Goal: Task Accomplishment & Management: Contribute content

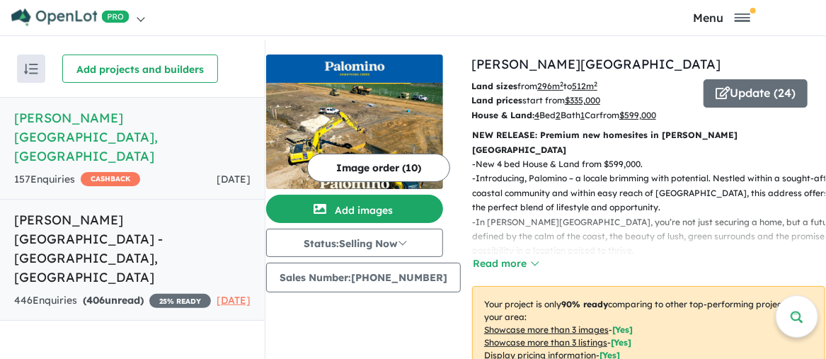
click at [66, 210] on h5 "[PERSON_NAME][GEOGRAPHIC_DATA] - [GEOGRAPHIC_DATA] , [GEOGRAPHIC_DATA]" at bounding box center [132, 248] width 236 height 76
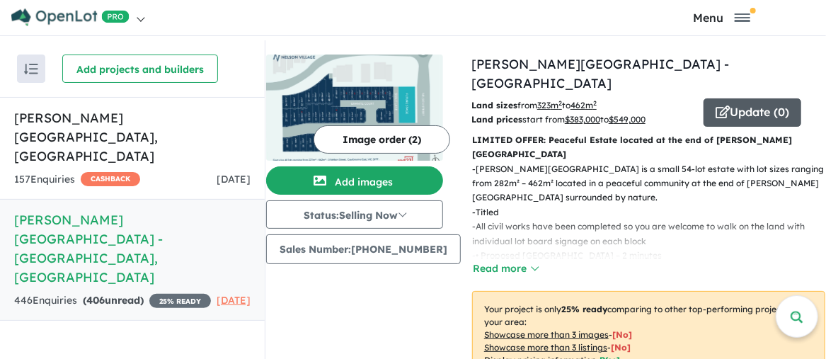
click at [741, 98] on button "Update ( 0 )" at bounding box center [752, 112] width 98 height 28
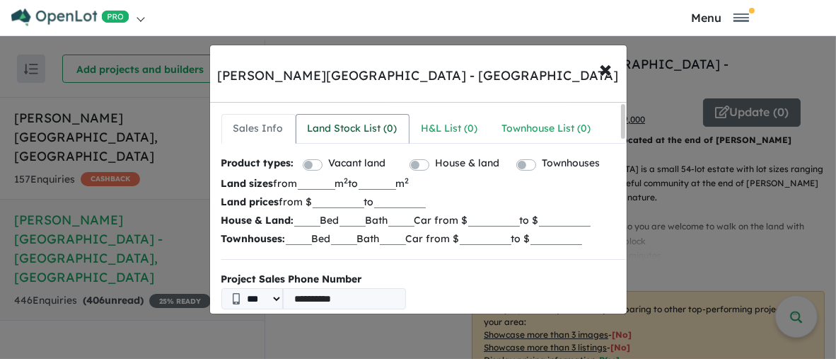
click at [347, 132] on div "Land Stock List ( 0 )" at bounding box center [353, 128] width 90 height 17
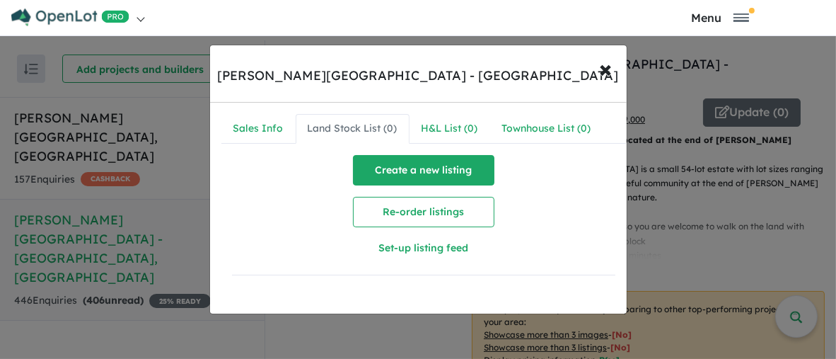
click at [423, 172] on button "Create a new listing" at bounding box center [423, 170] width 141 height 30
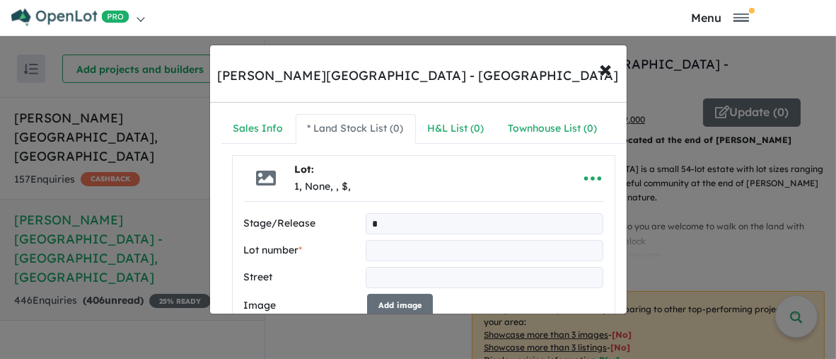
type input "*"
click at [378, 247] on input "text" at bounding box center [484, 250] width 237 height 21
type input "**"
click at [377, 278] on input "text" at bounding box center [484, 277] width 237 height 21
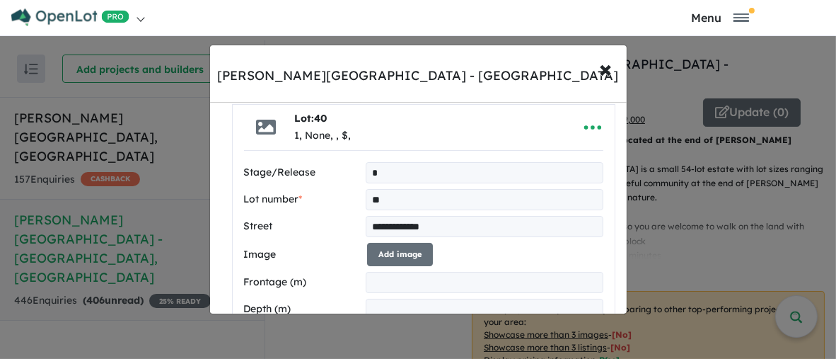
scroll to position [71, 0]
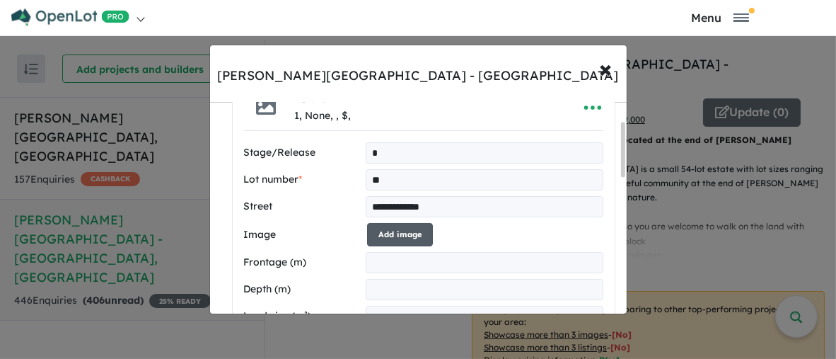
type input "**********"
click at [395, 233] on button "Add image" at bounding box center [400, 234] width 66 height 23
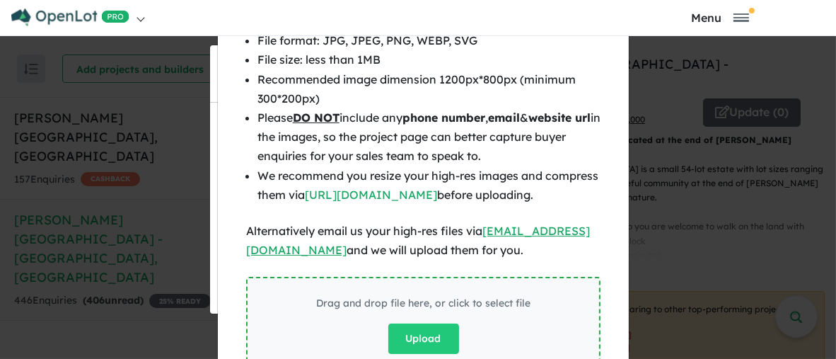
scroll to position [100, 0]
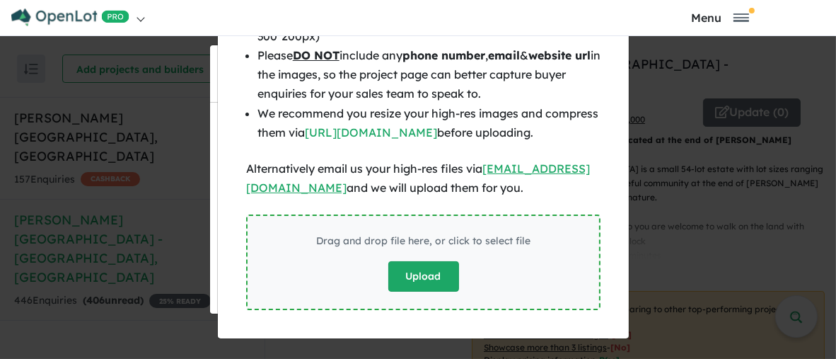
click at [410, 277] on button "Upload" at bounding box center [423, 276] width 71 height 30
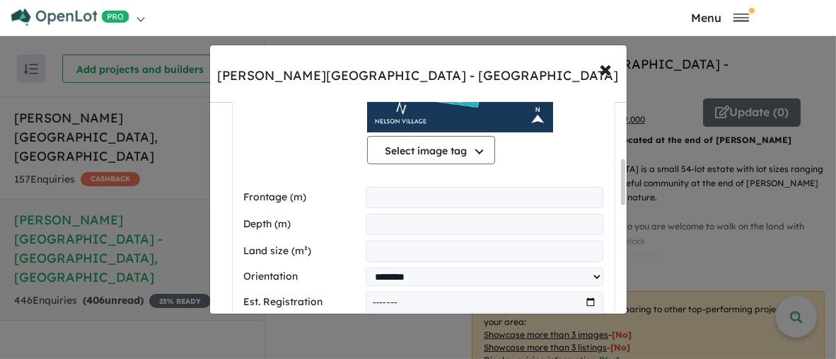
scroll to position [354, 0]
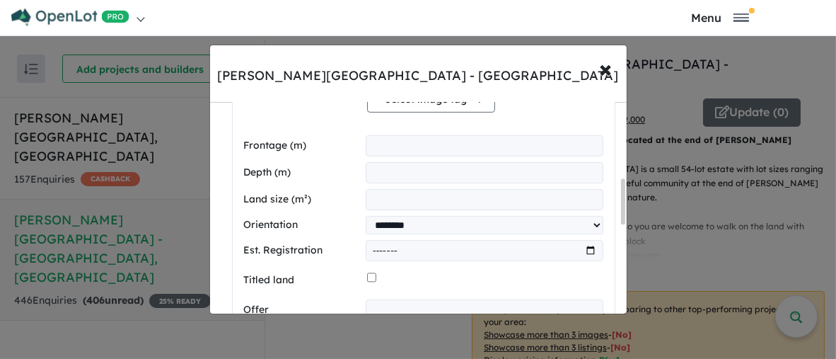
click at [378, 199] on input "number" at bounding box center [484, 199] width 237 height 21
type input "***"
click at [585, 249] on input "month" at bounding box center [484, 250] width 237 height 21
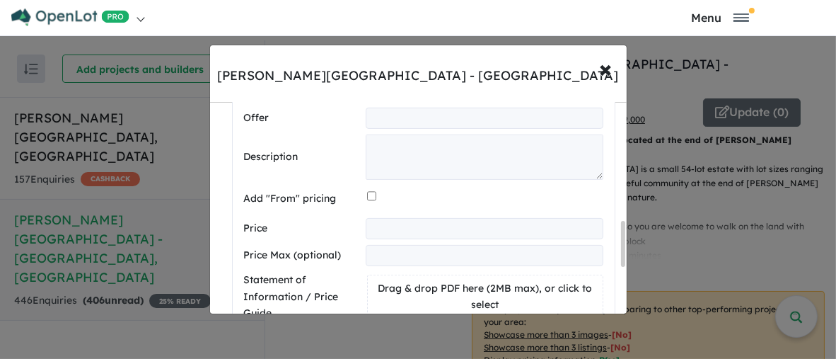
scroll to position [566, 0]
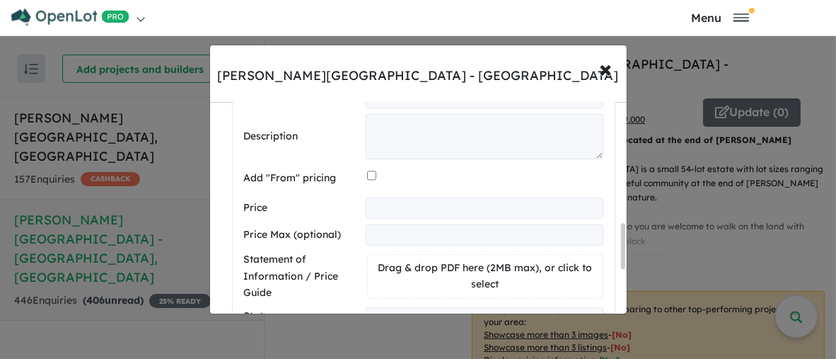
click at [380, 209] on input "number" at bounding box center [484, 207] width 237 height 21
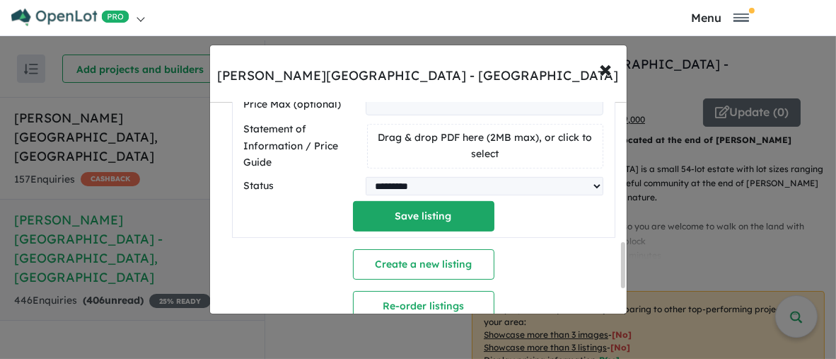
scroll to position [707, 0]
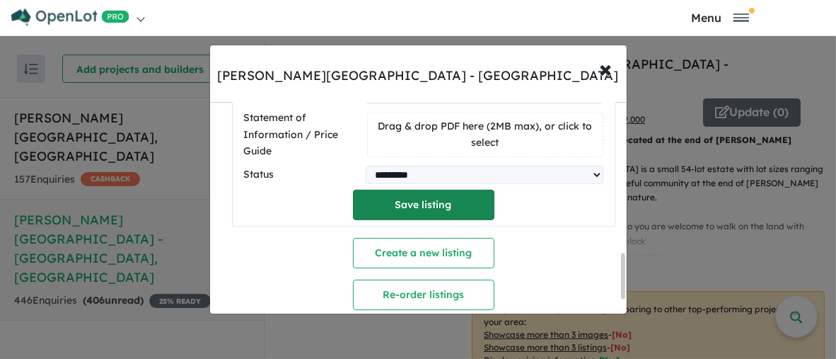
type input "******"
click at [415, 207] on button "Save listing" at bounding box center [423, 205] width 141 height 30
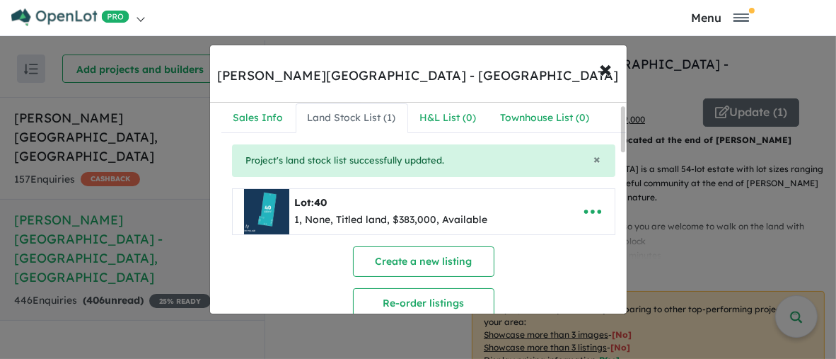
scroll to position [0, 0]
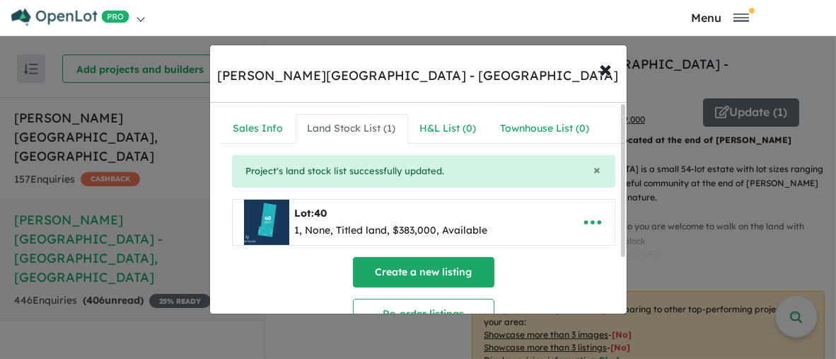
click at [410, 270] on button "Create a new listing" at bounding box center [423, 272] width 141 height 30
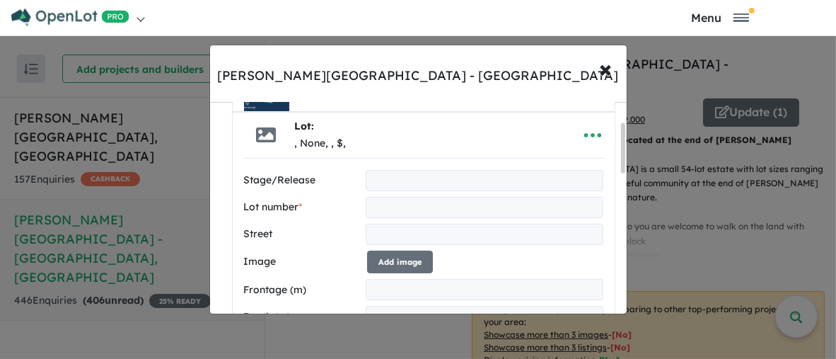
scroll to position [144, 0]
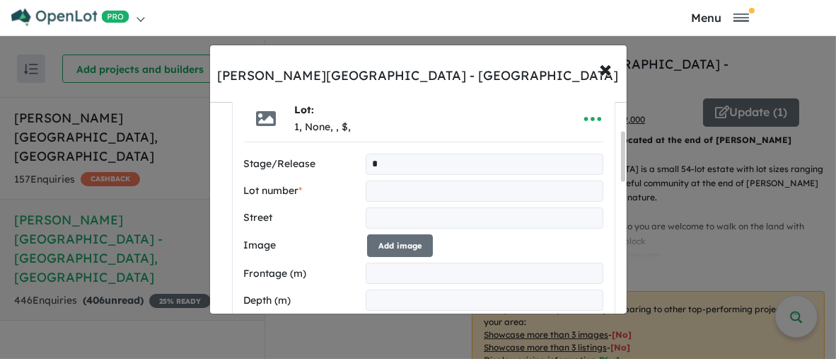
type input "*"
click at [383, 190] on input "text" at bounding box center [484, 190] width 237 height 21
type input "**"
click at [386, 219] on input "text" at bounding box center [484, 217] width 237 height 21
type input "**********"
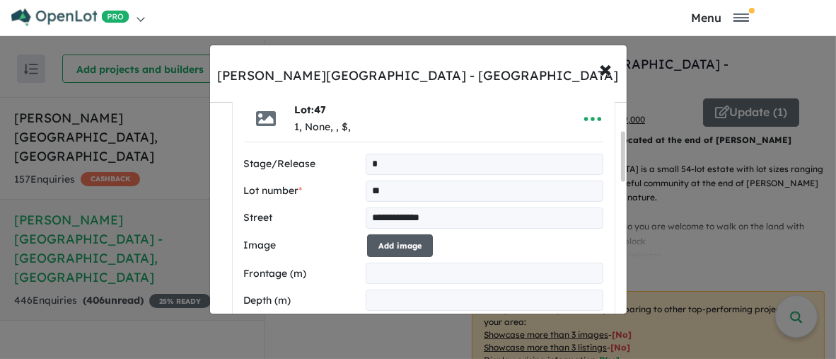
click at [403, 246] on button "Add image" at bounding box center [400, 245] width 66 height 23
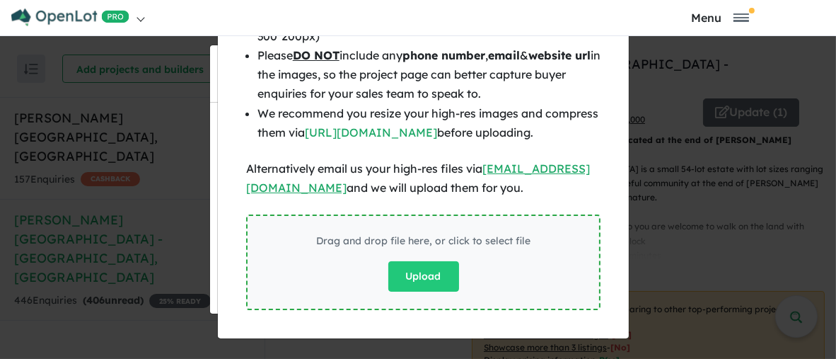
scroll to position [100, 0]
click at [418, 279] on button "Upload" at bounding box center [423, 276] width 71 height 30
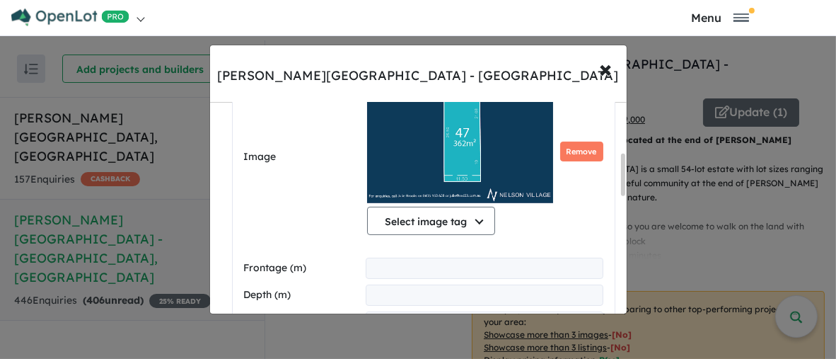
scroll to position [286, 0]
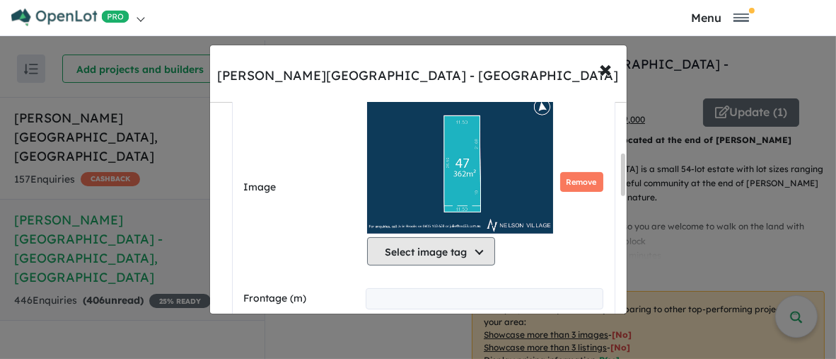
click at [477, 251] on button "Select image tag" at bounding box center [431, 251] width 128 height 28
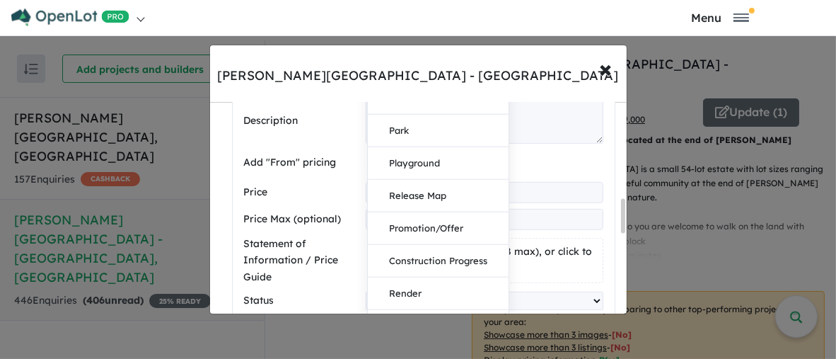
scroll to position [639, 0]
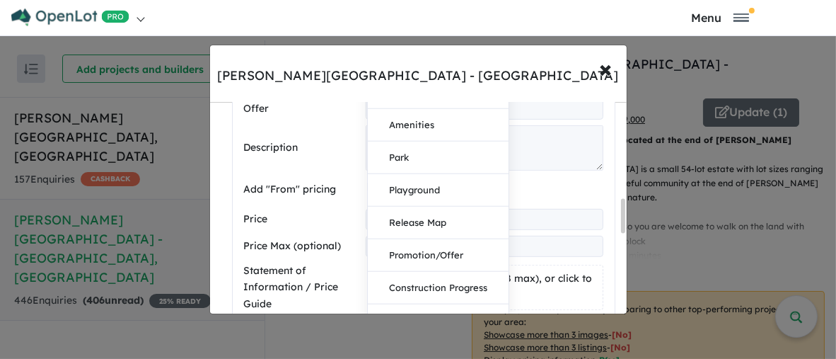
click at [604, 143] on div "**********" at bounding box center [424, 9] width 382 height 727
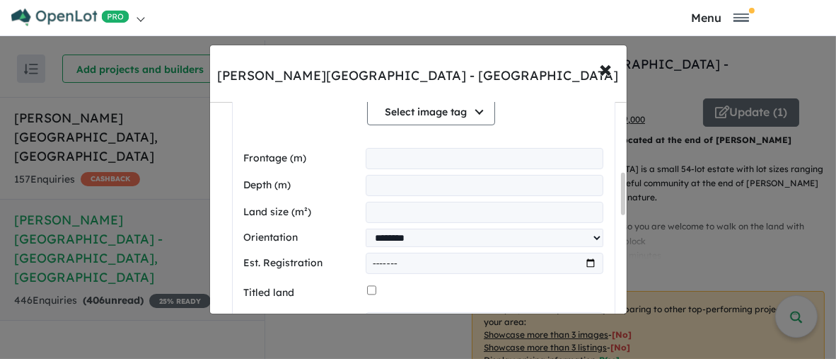
scroll to position [357, 0]
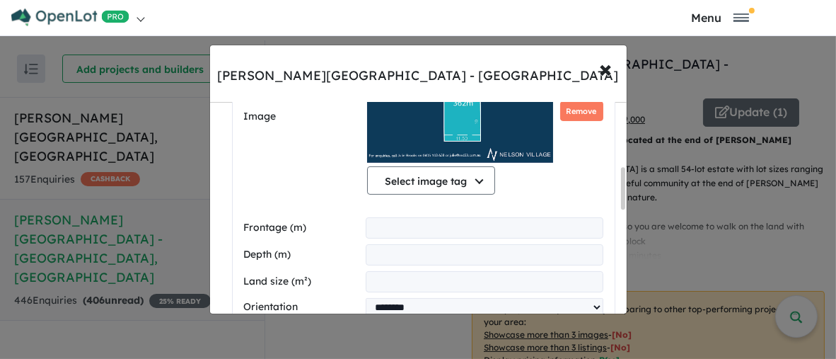
click at [386, 278] on input "number" at bounding box center [484, 281] width 237 height 21
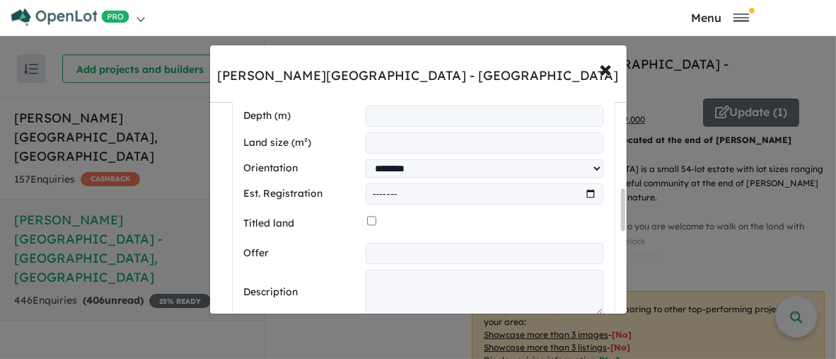
scroll to position [498, 0]
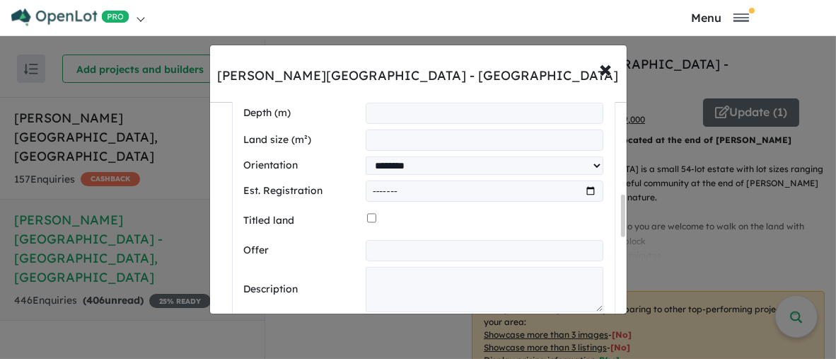
type input "***"
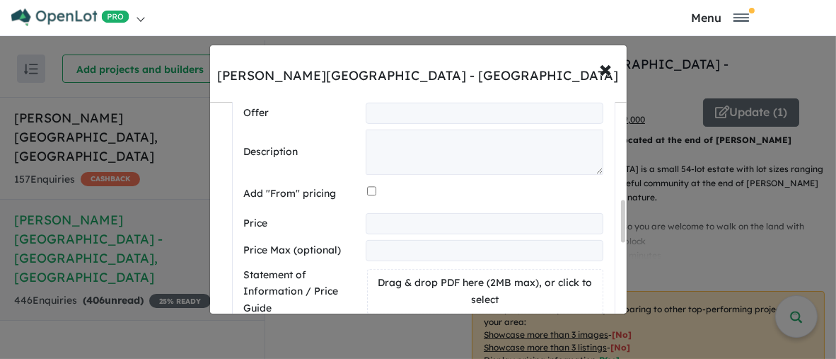
scroll to position [639, 0]
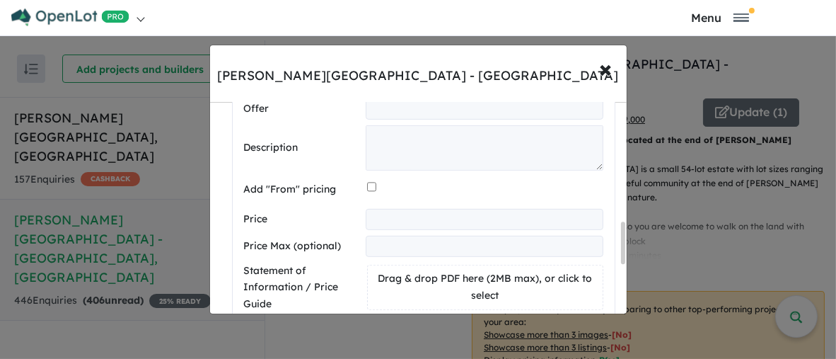
click at [380, 214] on input "number" at bounding box center [484, 219] width 237 height 21
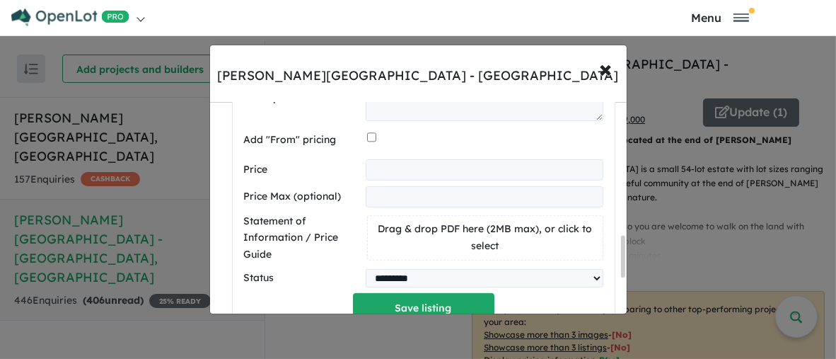
scroll to position [710, 0]
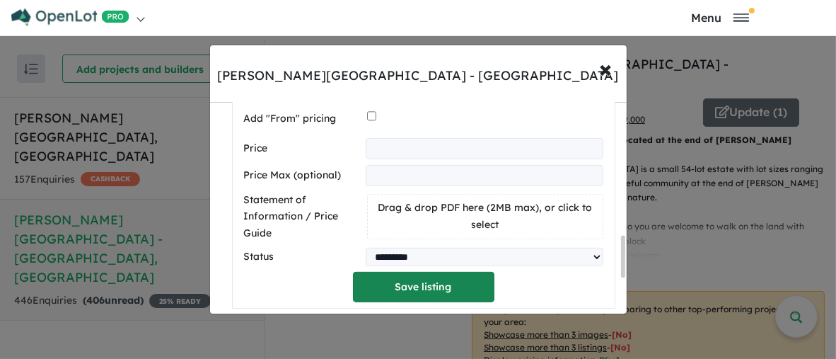
type input "******"
click at [410, 289] on button "Save listing" at bounding box center [423, 287] width 141 height 30
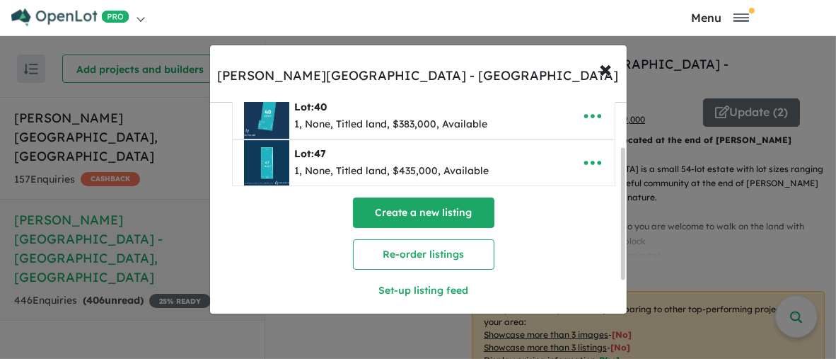
scroll to position [0, 0]
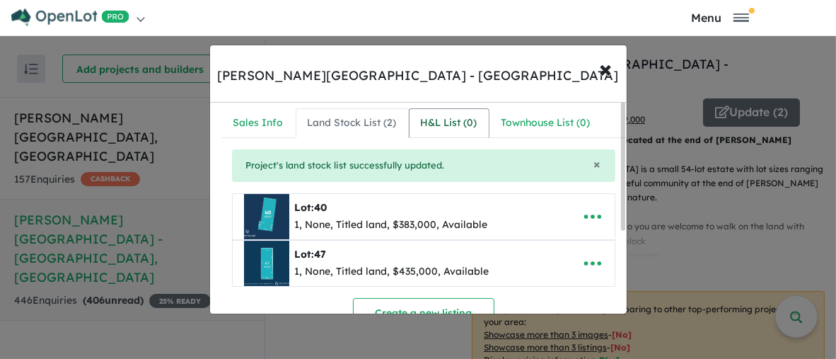
click at [443, 120] on div "H&L List ( 0 )" at bounding box center [449, 123] width 57 height 17
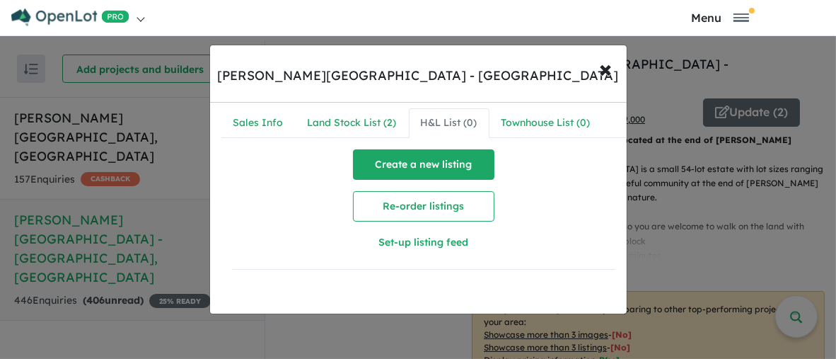
click at [412, 160] on button "Create a new listing" at bounding box center [423, 164] width 141 height 30
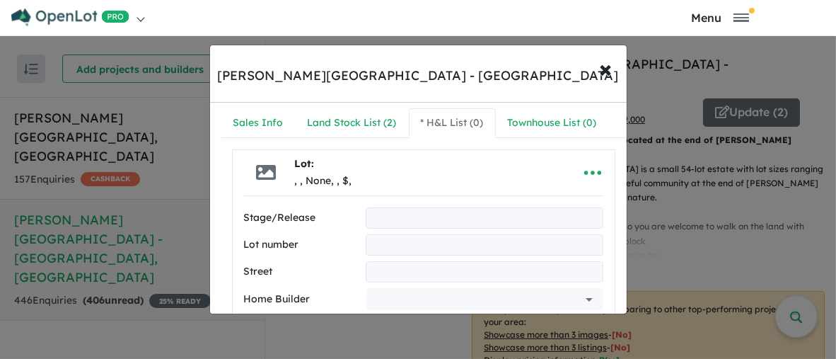
click at [398, 212] on input "text" at bounding box center [484, 217] width 237 height 21
type input "*"
click at [387, 236] on input "text" at bounding box center [484, 244] width 237 height 21
type input "**"
click at [378, 272] on input "text" at bounding box center [484, 271] width 237 height 21
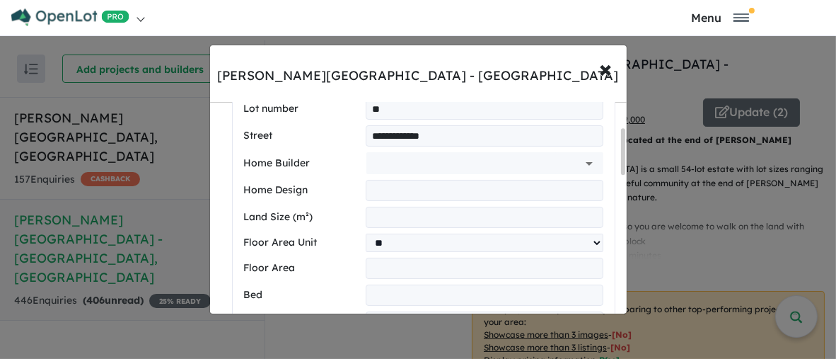
scroll to position [141, 0]
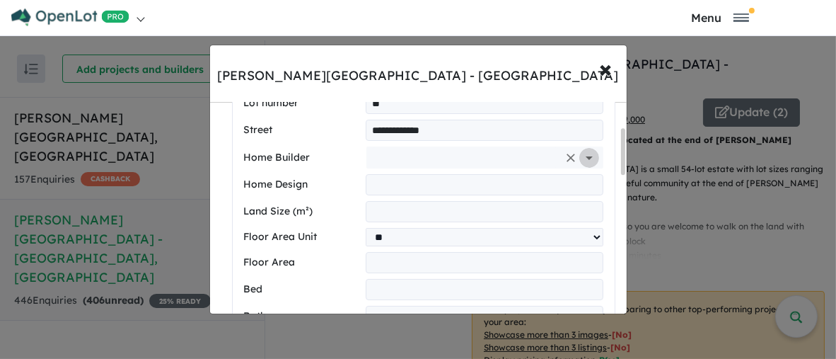
click at [586, 156] on icon "Open" at bounding box center [589, 158] width 7 height 4
type input "**********"
click at [401, 158] on input "text" at bounding box center [464, 156] width 185 height 21
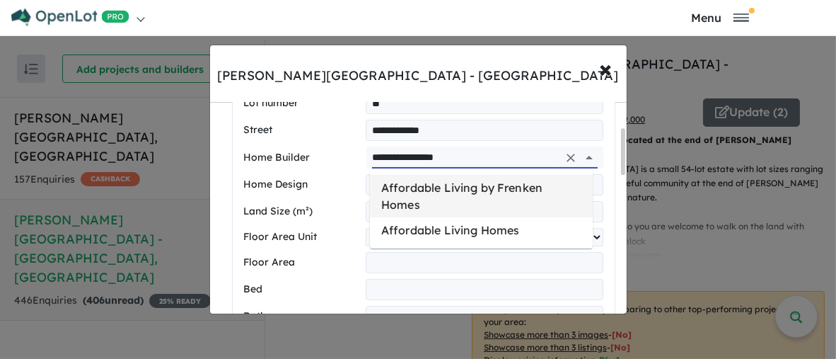
click at [503, 190] on li "Affordable Living by Frenken Homes" at bounding box center [481, 196] width 223 height 42
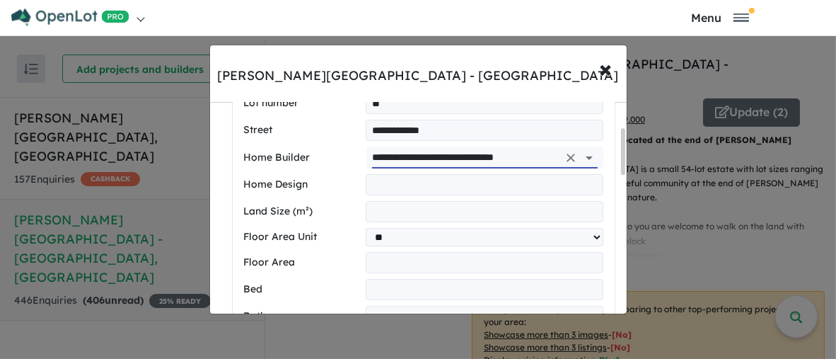
type input "**********"
click at [390, 208] on input "number" at bounding box center [484, 211] width 237 height 21
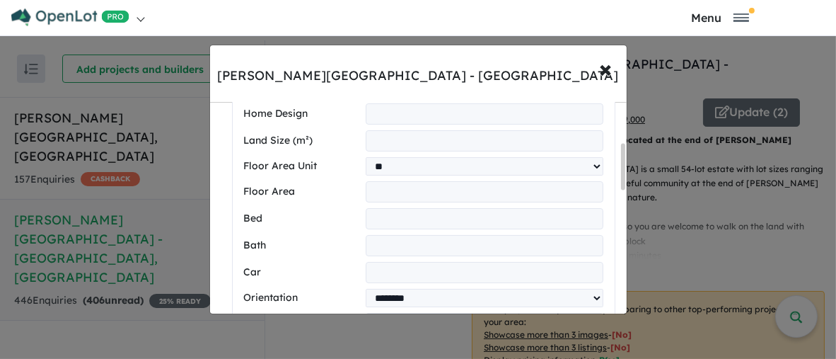
type input "***"
click at [396, 218] on input "number" at bounding box center [484, 218] width 237 height 21
type input "*"
click at [392, 246] on input "number" at bounding box center [484, 245] width 237 height 21
type input "*"
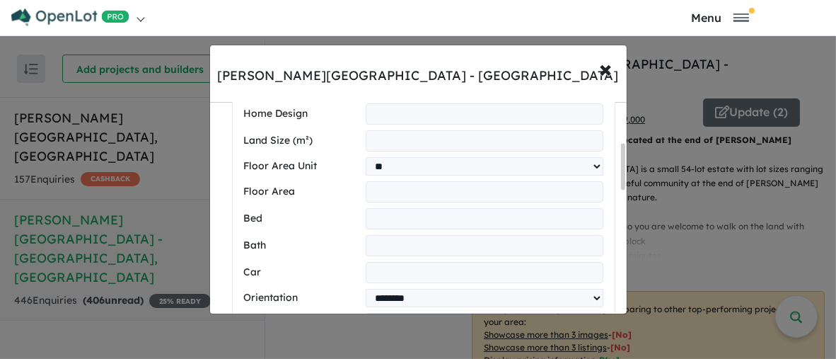
click at [378, 272] on input "number" at bounding box center [484, 272] width 237 height 21
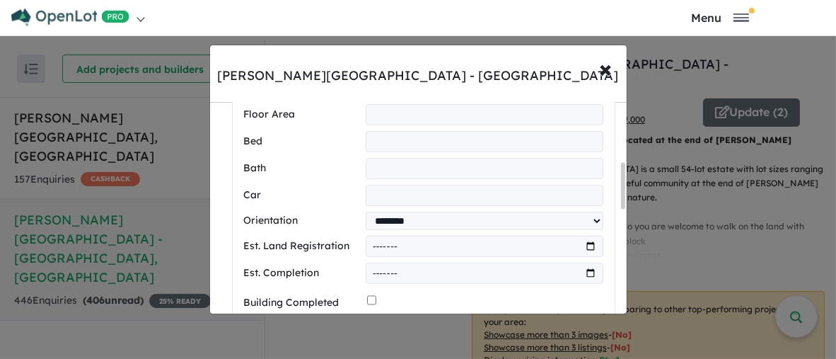
scroll to position [316, 0]
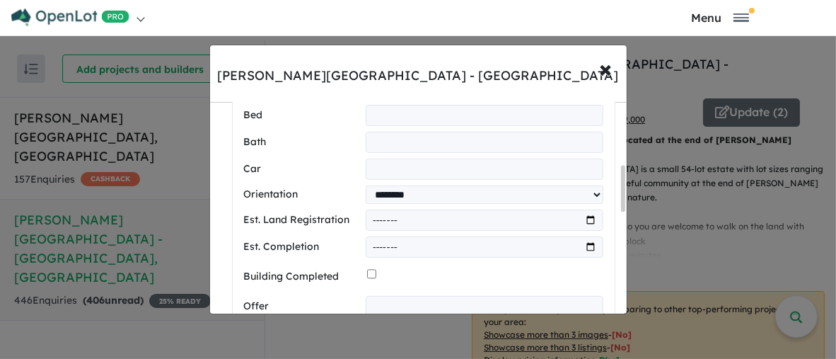
drag, startPoint x: 625, startPoint y: 181, endPoint x: 623, endPoint y: 203, distance: 22.0
click at [623, 203] on div at bounding box center [623, 189] width 4 height 47
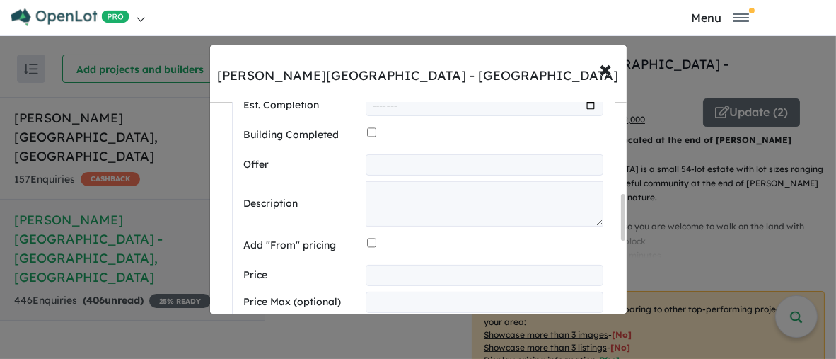
scroll to position [386, 0]
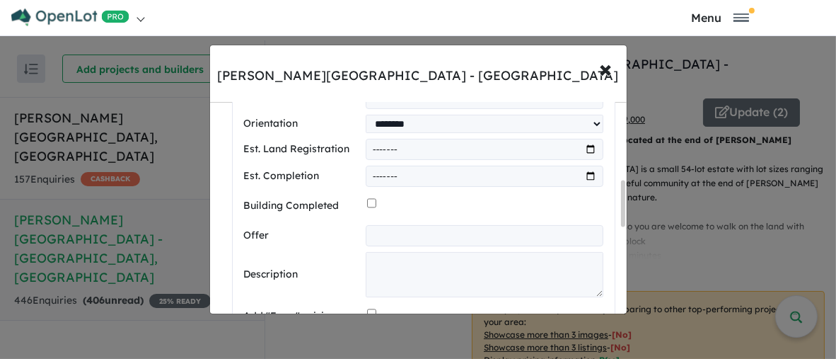
type input "*"
click at [444, 149] on input "month" at bounding box center [484, 149] width 237 height 21
click at [587, 151] on input "month" at bounding box center [484, 149] width 237 height 21
click at [577, 207] on div at bounding box center [485, 205] width 236 height 27
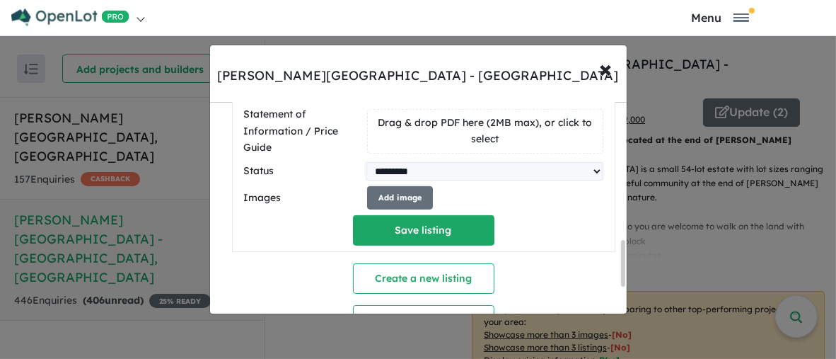
scroll to position [598, 0]
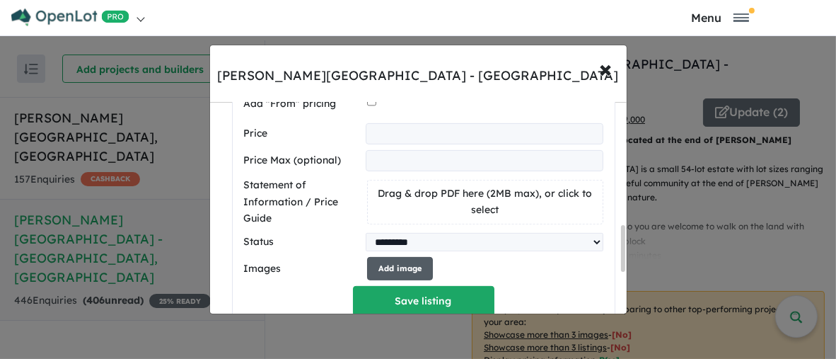
click at [413, 268] on button "Add image" at bounding box center [400, 268] width 66 height 23
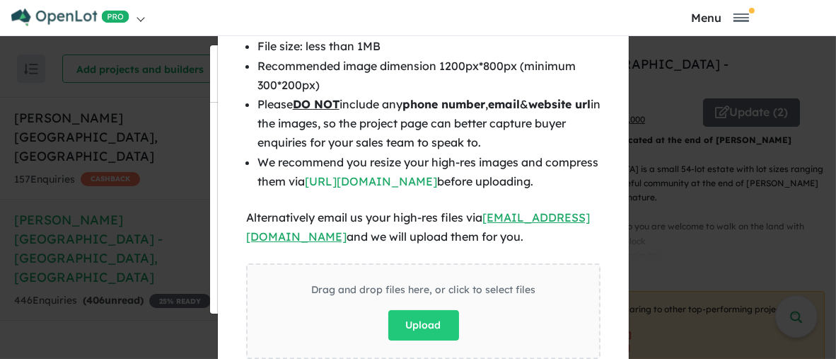
scroll to position [113, 0]
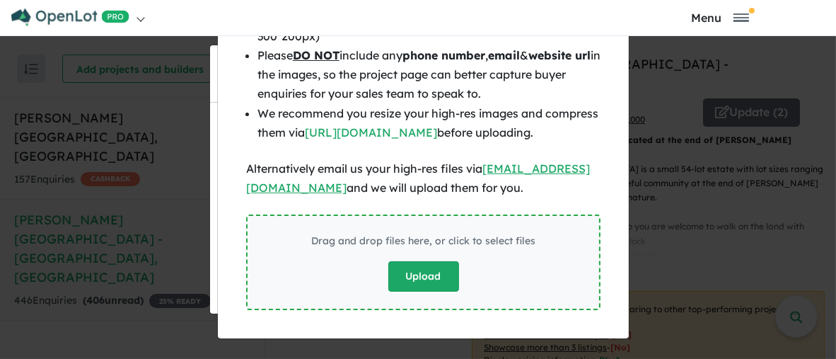
click at [424, 275] on button "Upload" at bounding box center [423, 276] width 71 height 30
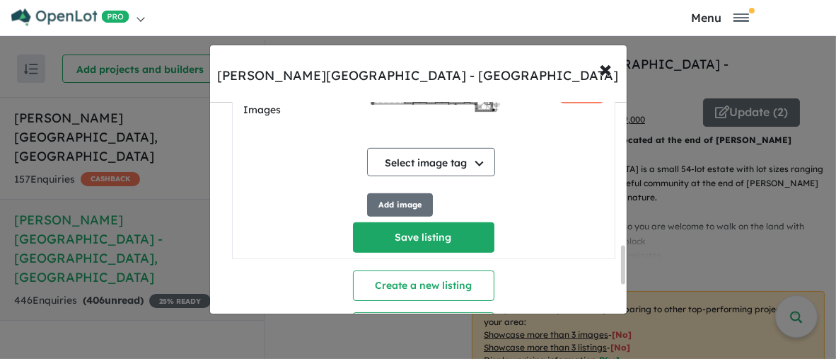
scroll to position [784, 0]
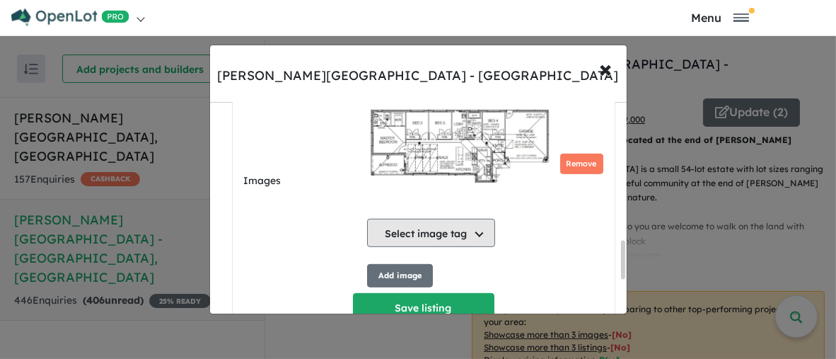
click at [475, 233] on button "Select image tag" at bounding box center [431, 233] width 128 height 28
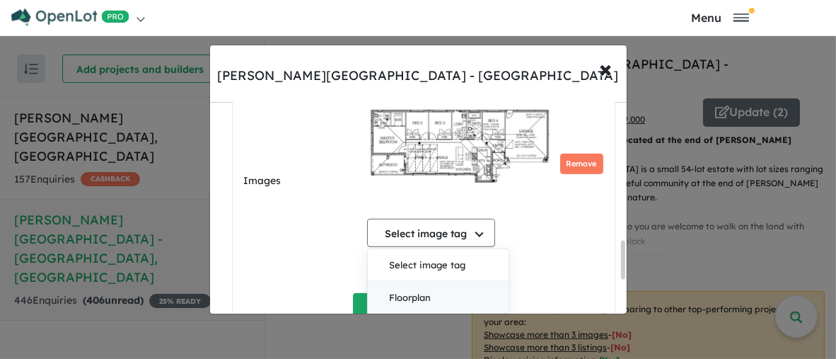
click at [417, 296] on button "Floorplan" at bounding box center [438, 298] width 141 height 33
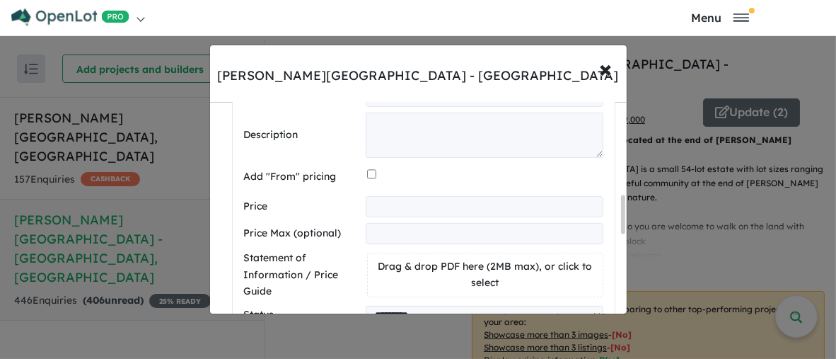
scroll to position [528, 0]
click at [384, 203] on input "number" at bounding box center [484, 206] width 237 height 21
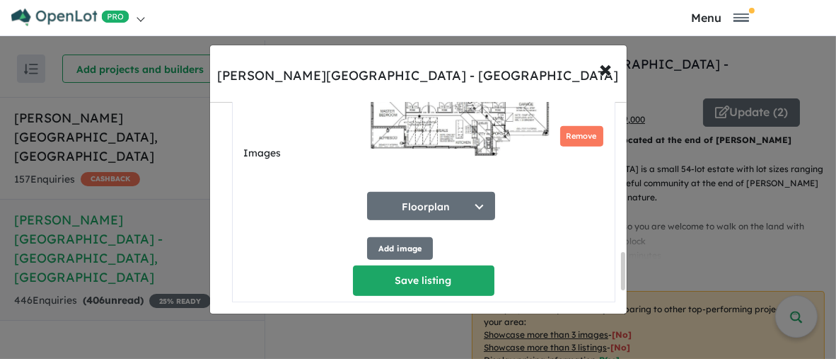
scroll to position [915, 0]
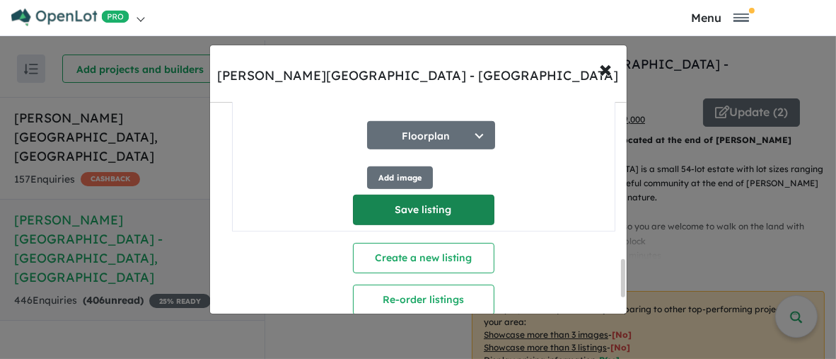
type input "******"
click at [427, 209] on button "Save listing" at bounding box center [423, 210] width 141 height 30
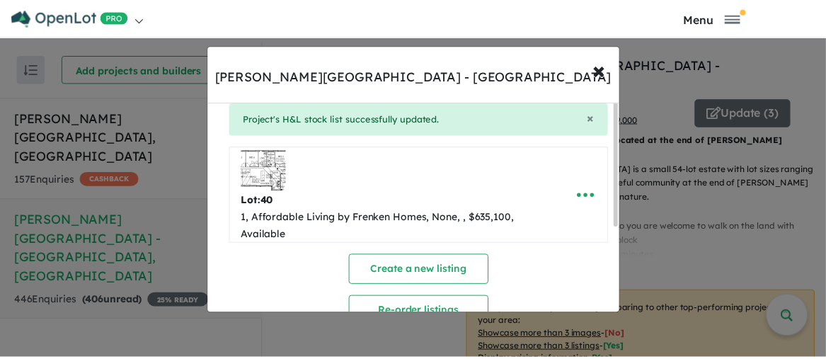
scroll to position [0, 0]
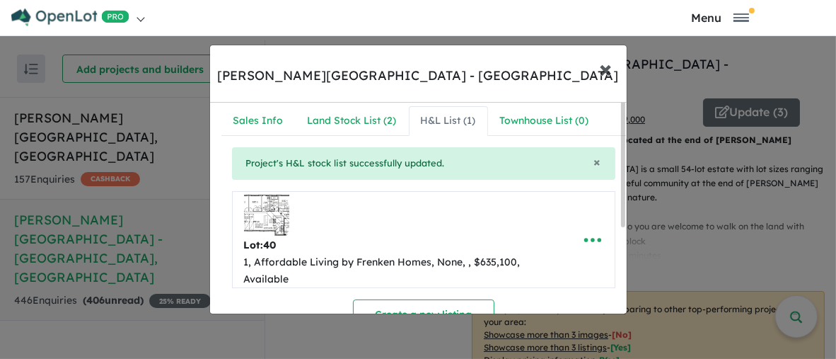
drag, startPoint x: 604, startPoint y: 71, endPoint x: 552, endPoint y: 131, distance: 79.3
click at [604, 72] on span "×" at bounding box center [606, 68] width 13 height 30
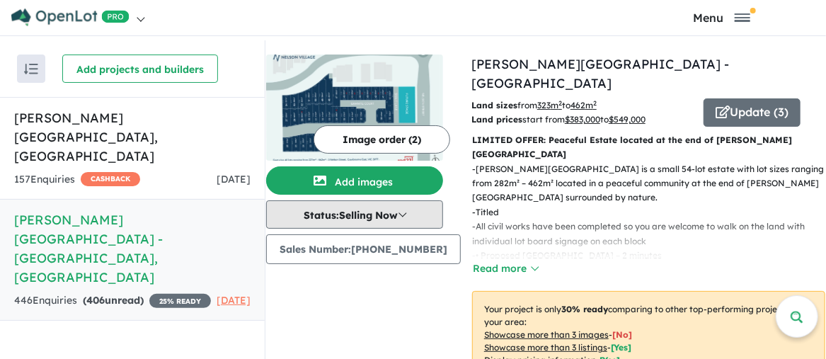
click at [412, 216] on button "Status: Selling Now" at bounding box center [354, 214] width 177 height 28
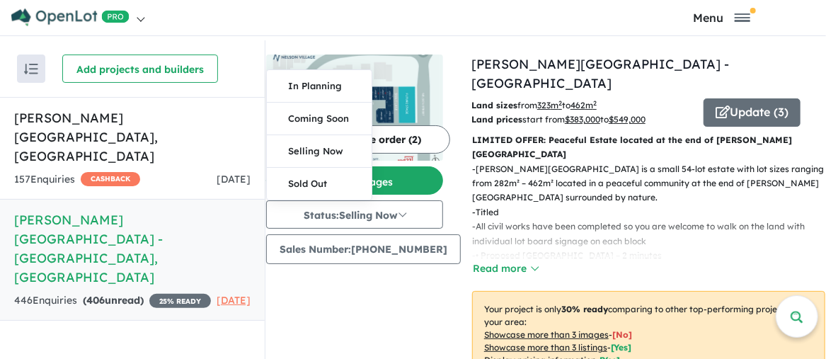
click at [652, 237] on div "- [PERSON_NAME][GEOGRAPHIC_DATA] is a small 54-lot estate with lot sizes rangin…" at bounding box center [643, 219] width 364 height 115
